Goal: Task Accomplishment & Management: Use online tool/utility

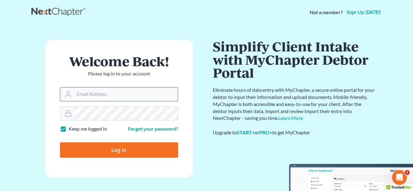
click at [113, 92] on input "Email Address" at bounding box center [126, 94] width 104 height 14
click at [132, 93] on input "[EMAIL_ADDRESS][DOMAIN_NAME]" at bounding box center [126, 94] width 104 height 14
drag, startPoint x: 136, startPoint y: 93, endPoint x: 46, endPoint y: 95, distance: 89.8
click at [46, 95] on form "Welcome Back! Please log in to your account Email Address [EMAIL_ADDRESS][DOMAI…" at bounding box center [119, 108] width 148 height 137
type input "[EMAIL_ADDRESS][DOMAIN_NAME]"
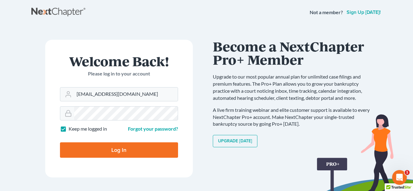
click at [100, 150] on input "Log In" at bounding box center [119, 149] width 118 height 15
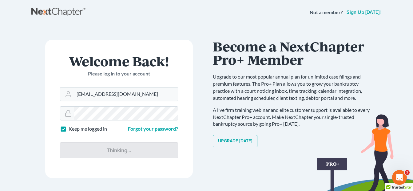
type input "Thinking..."
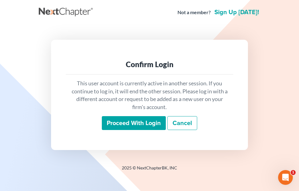
click at [124, 121] on input "Proceed with login" at bounding box center [134, 123] width 64 height 14
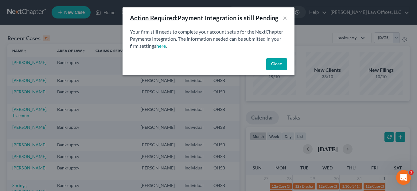
click at [270, 65] on button "Close" at bounding box center [276, 64] width 21 height 12
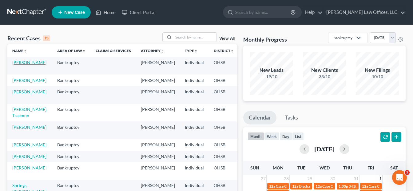
click at [22, 64] on link "[PERSON_NAME]" at bounding box center [29, 62] width 34 height 5
select select "4"
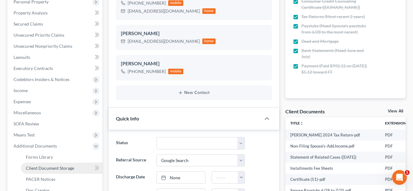
click at [69, 167] on span "Client Document Storage" at bounding box center [50, 167] width 48 height 5
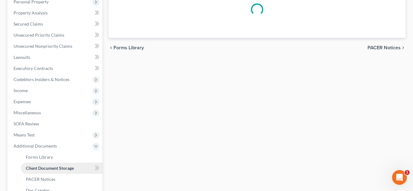
scroll to position [120, 0]
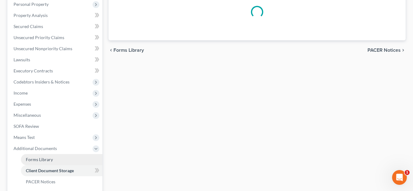
select select "7"
select select "37"
select select "52"
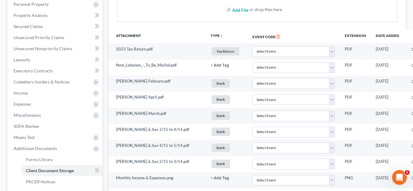
click at [241, 15] on input "file" at bounding box center [239, 9] width 15 height 11
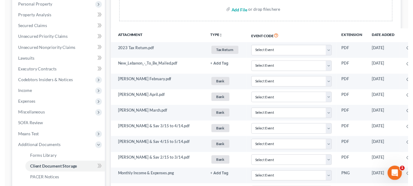
scroll to position [0, 0]
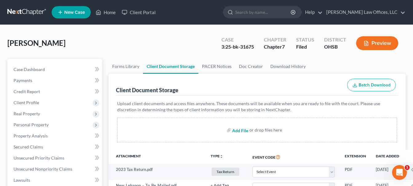
type input "C:\fakepath\Mitchell.Sarah.pdf"
select select "7"
select select "37"
select select "52"
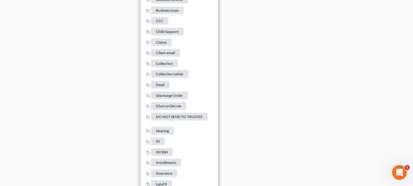
scroll to position [983, 0]
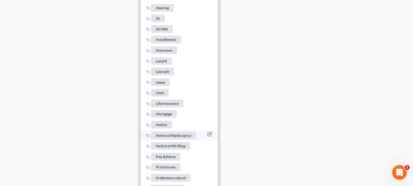
click at [174, 132] on span "Notice of Bankruptcy" at bounding box center [173, 135] width 45 height 8
